Goal: Information Seeking & Learning: Learn about a topic

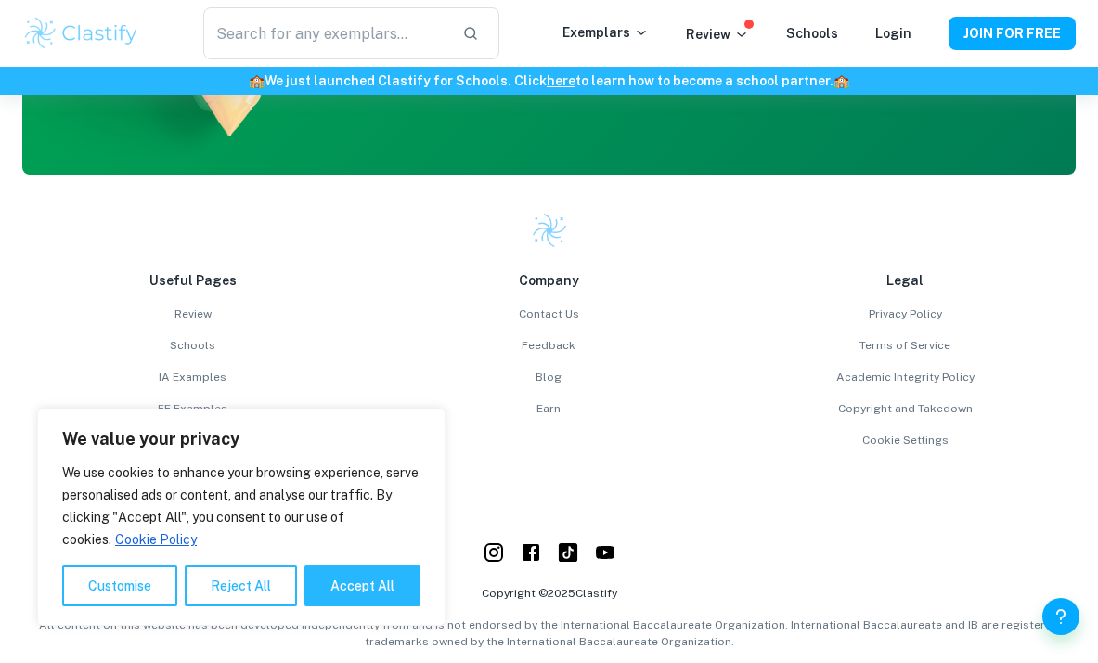
scroll to position [4664, 0]
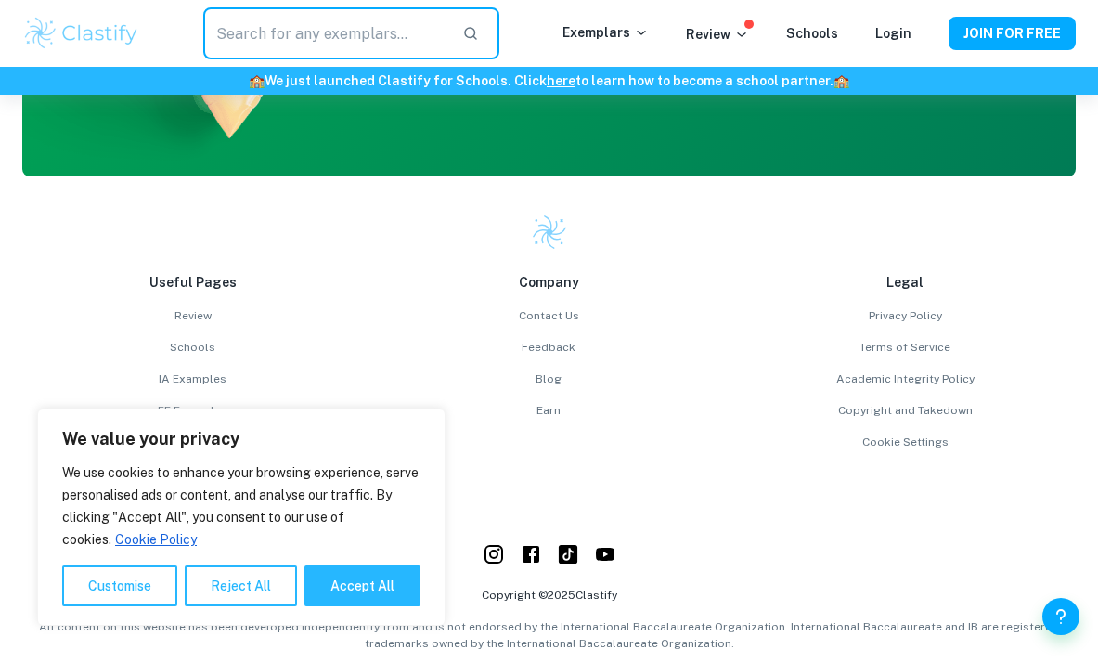
click at [429, 46] on input "text" at bounding box center [325, 33] width 244 height 52
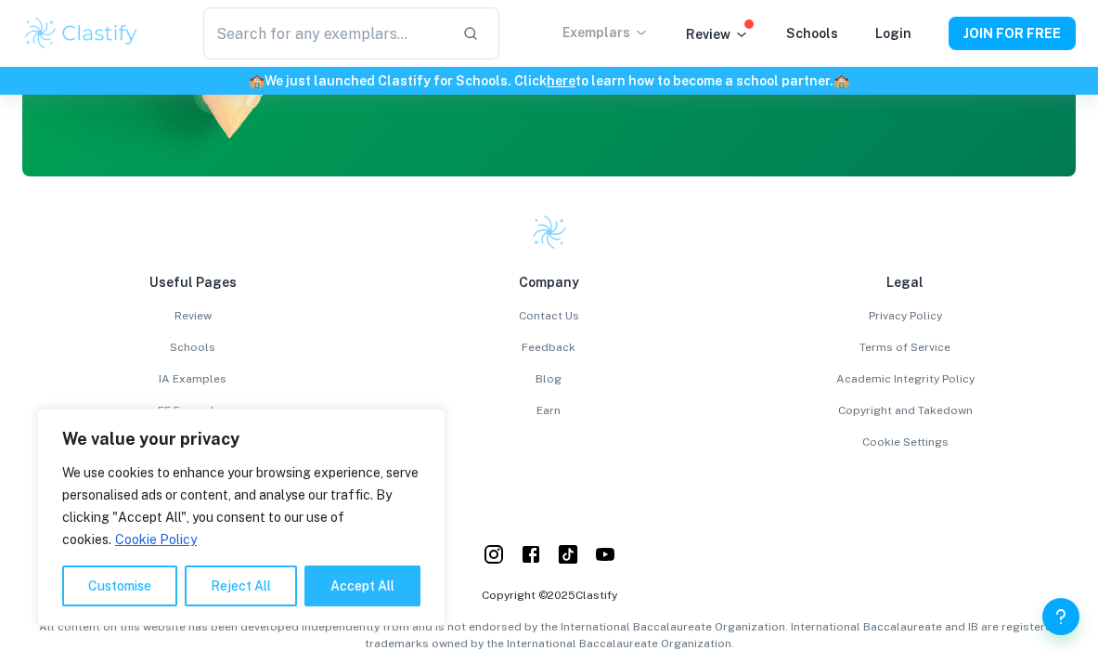
click at [603, 34] on p "Exemplars" at bounding box center [606, 32] width 86 height 20
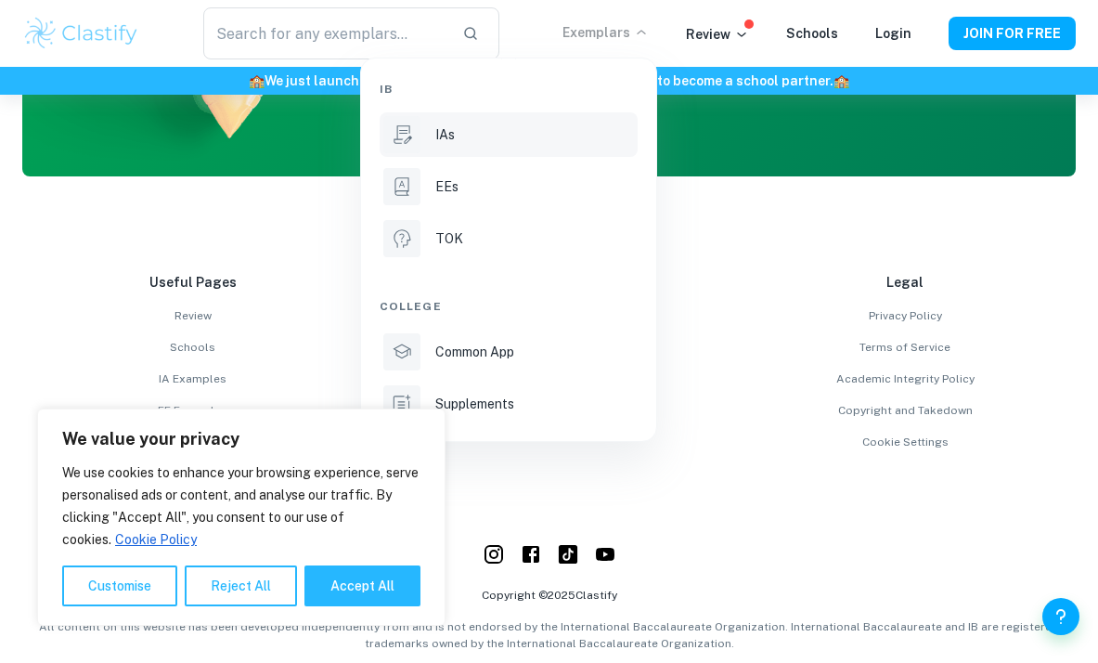
click at [535, 144] on div "IAs" at bounding box center [534, 134] width 199 height 20
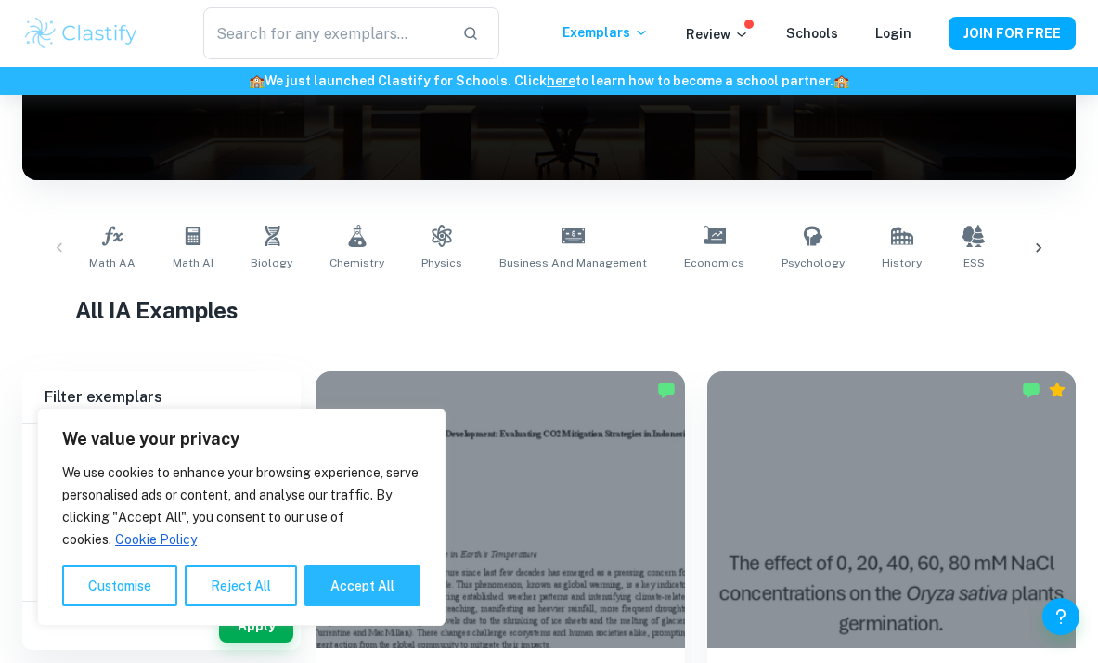
scroll to position [259, 0]
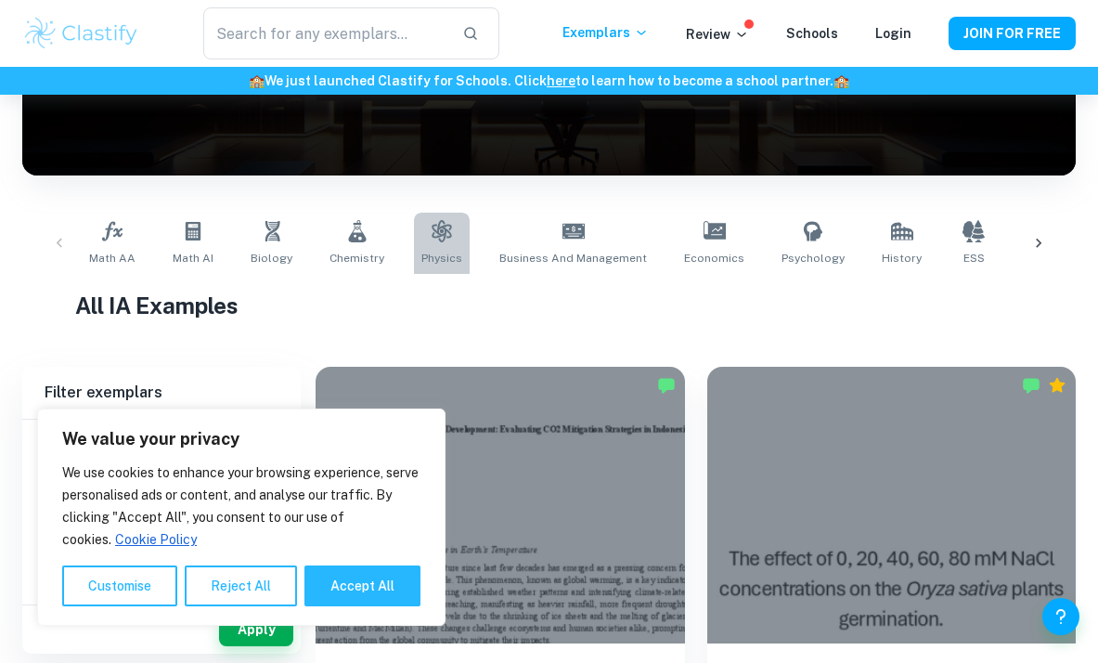
click at [431, 220] on icon at bounding box center [442, 231] width 22 height 22
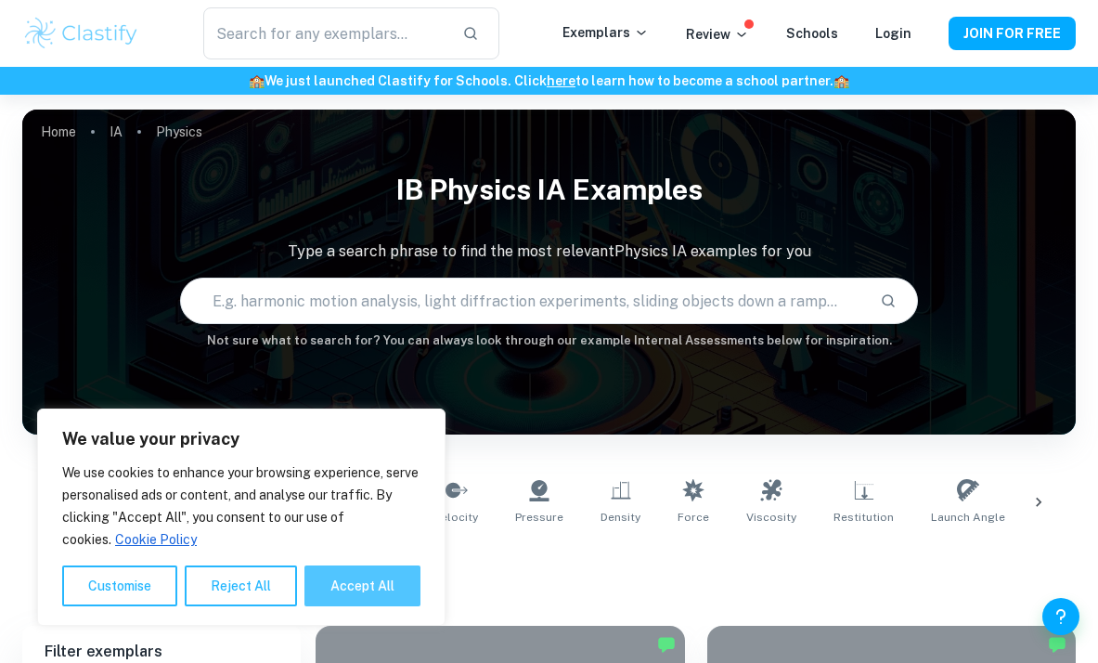
click at [334, 577] on button "Accept All" at bounding box center [363, 585] width 116 height 41
checkbox input "true"
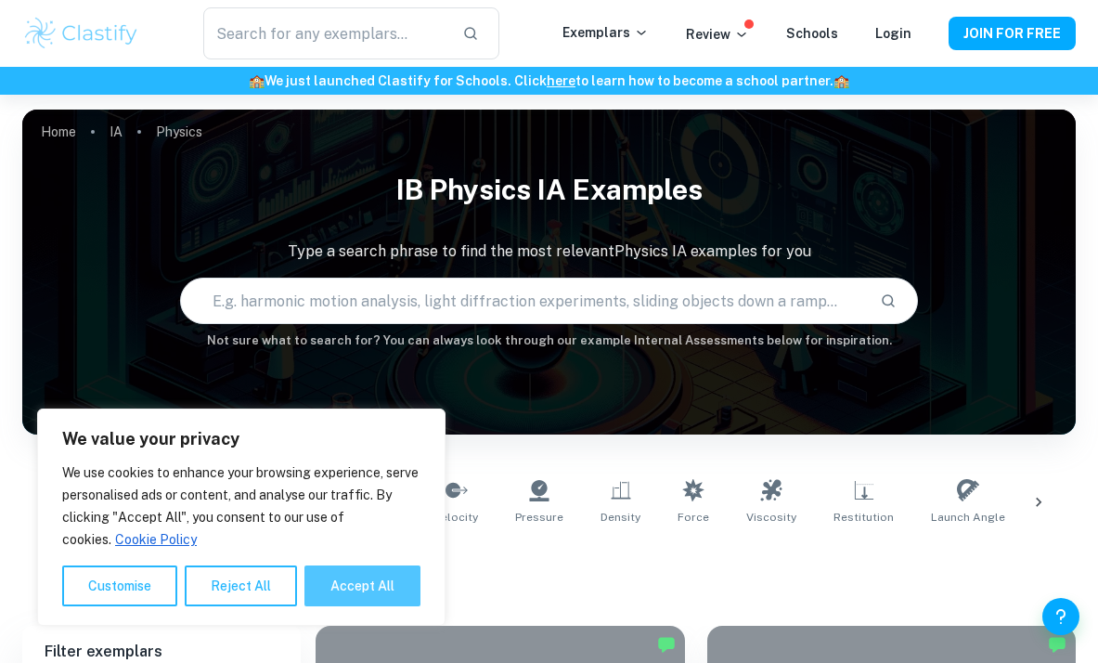
checkbox input "true"
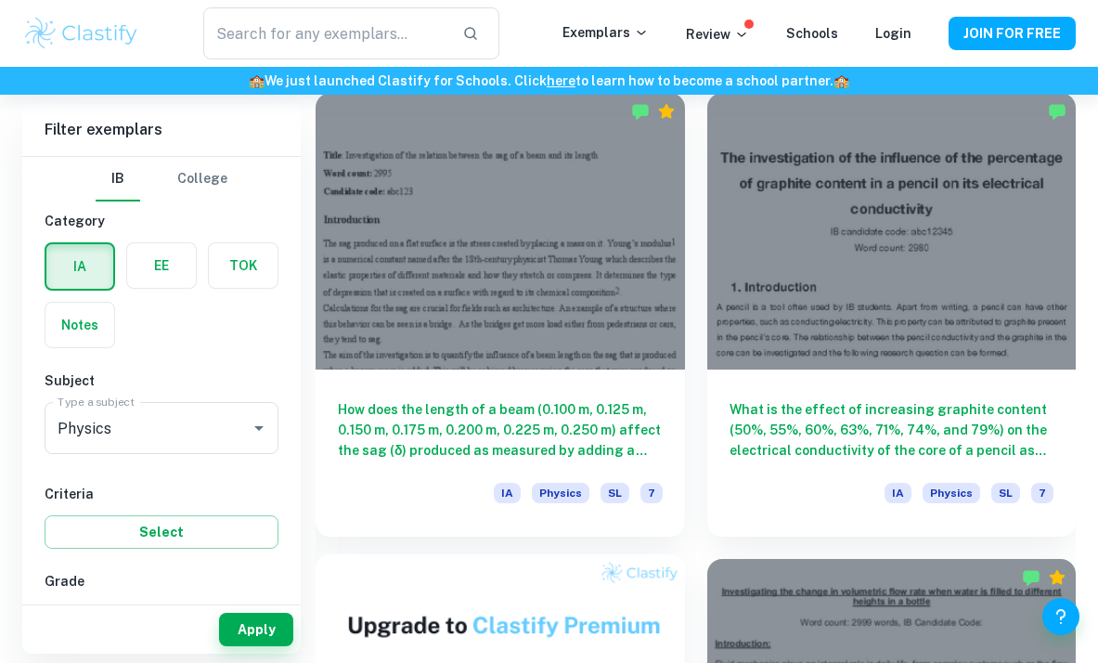
scroll to position [1358, 0]
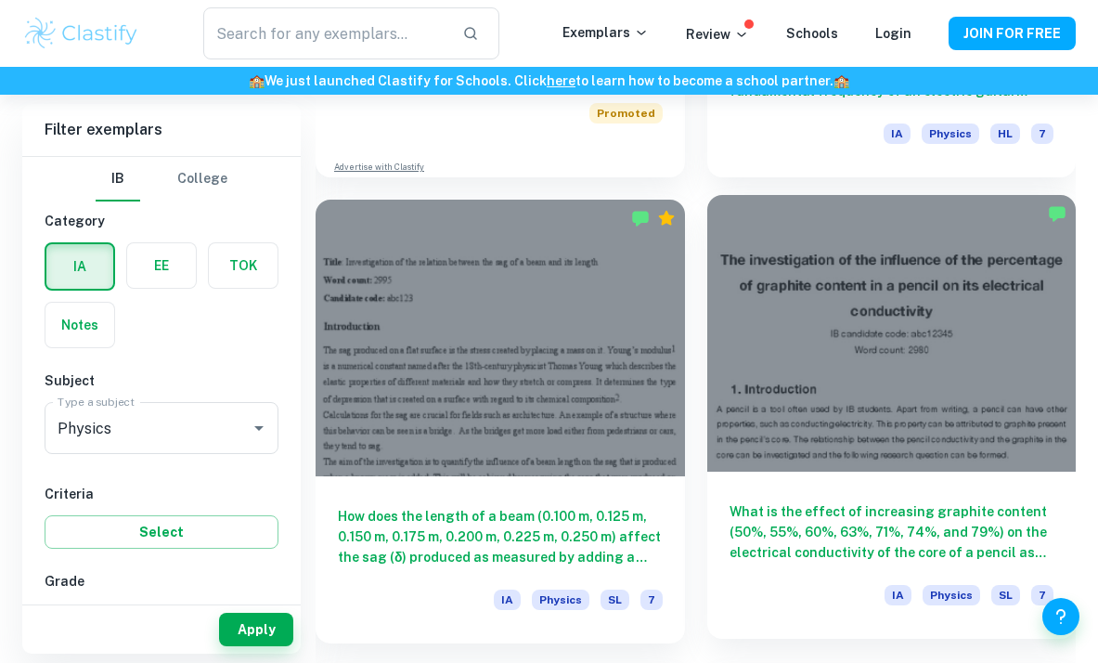
click at [846, 340] on div at bounding box center [892, 333] width 370 height 277
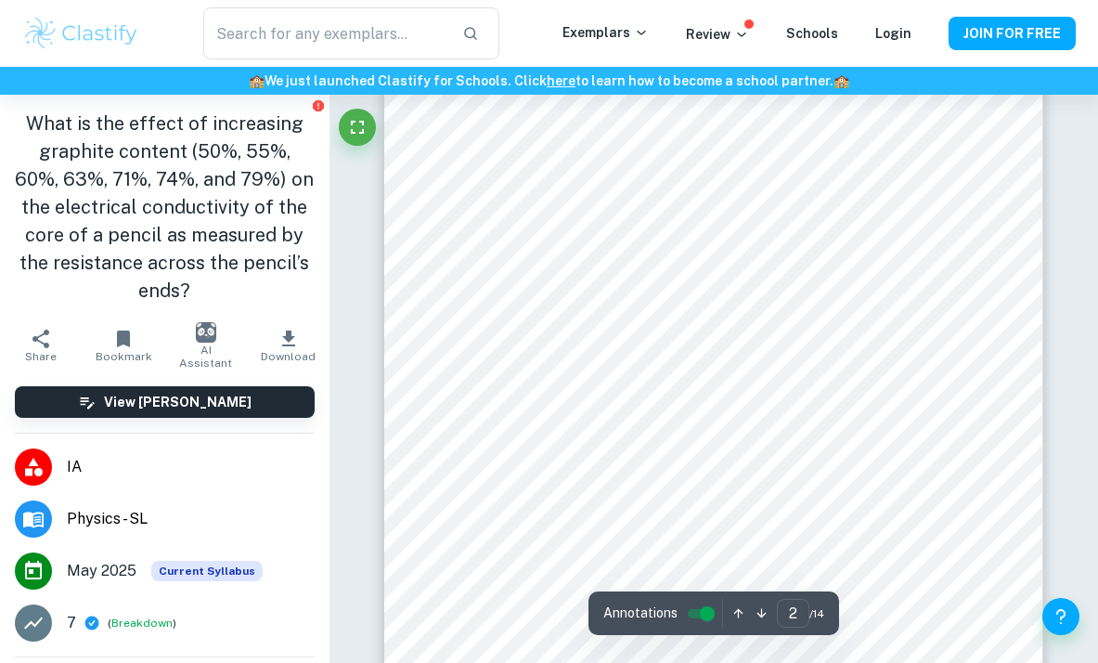
scroll to position [1501, 0]
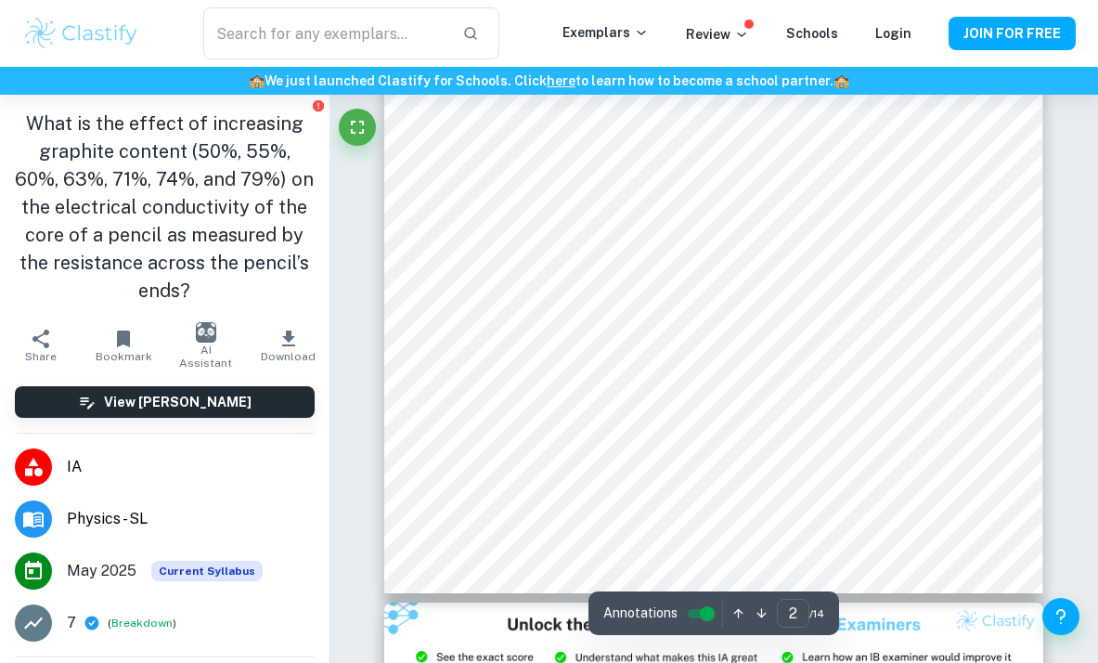
click at [485, 0] on div "​ Exemplars Review Schools Login JOIN FOR FREE" at bounding box center [549, 33] width 1098 height 67
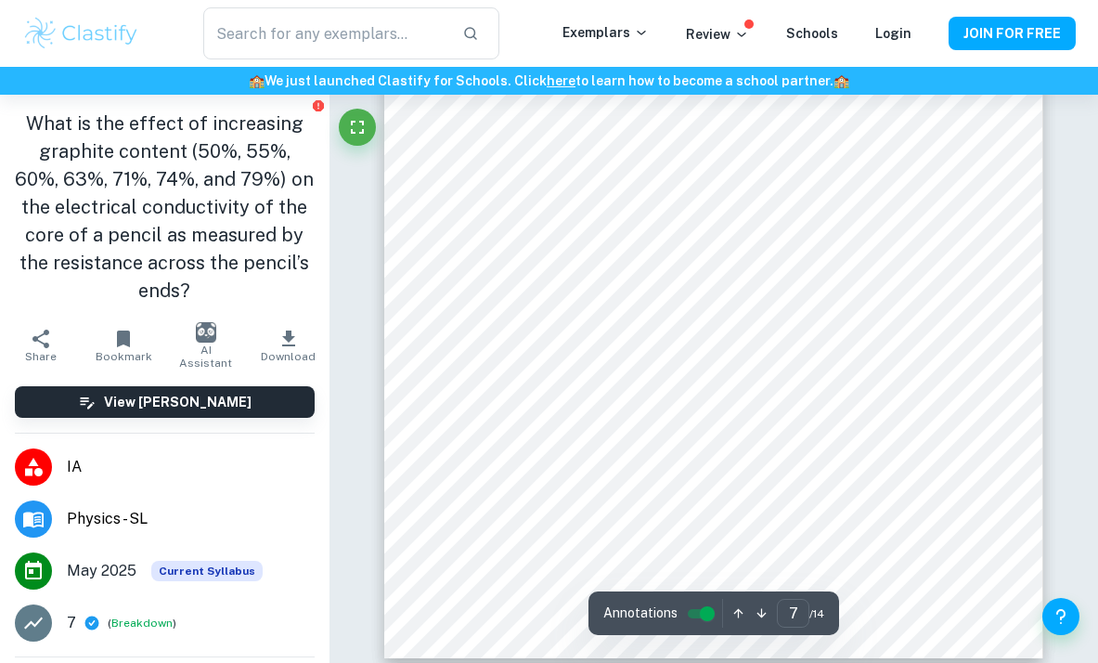
scroll to position [6251, 0]
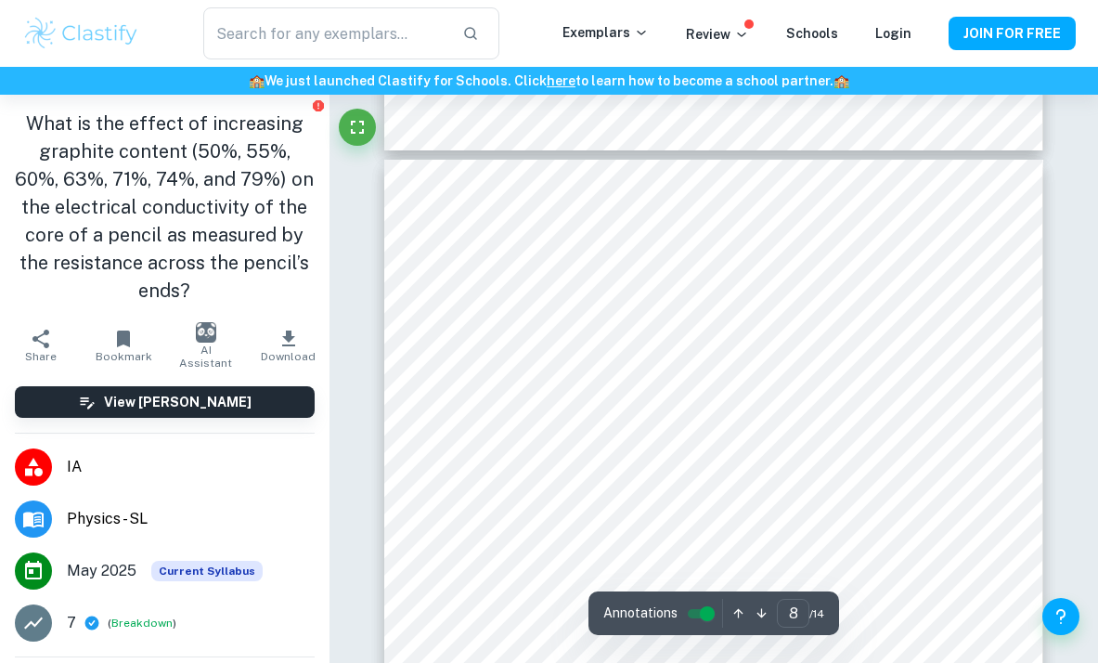
type input "7"
